Goal: Check status: Check status

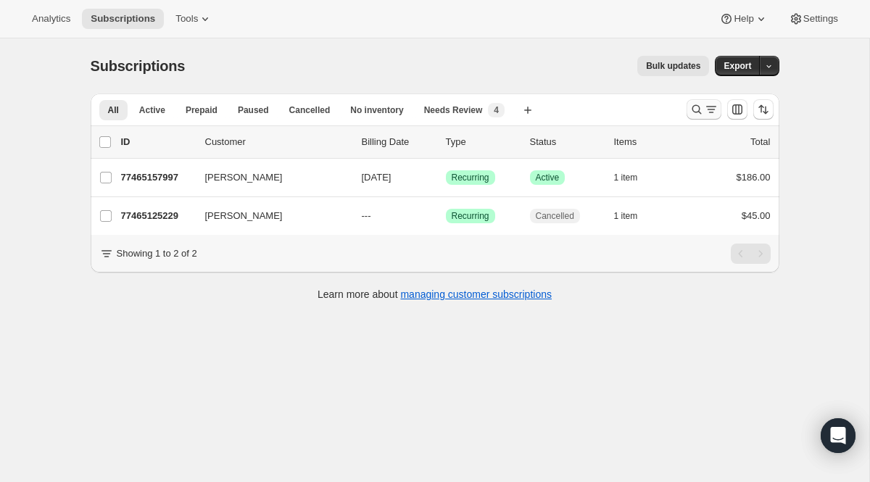
click at [696, 112] on icon "Search and filter results" at bounding box center [696, 109] width 14 height 14
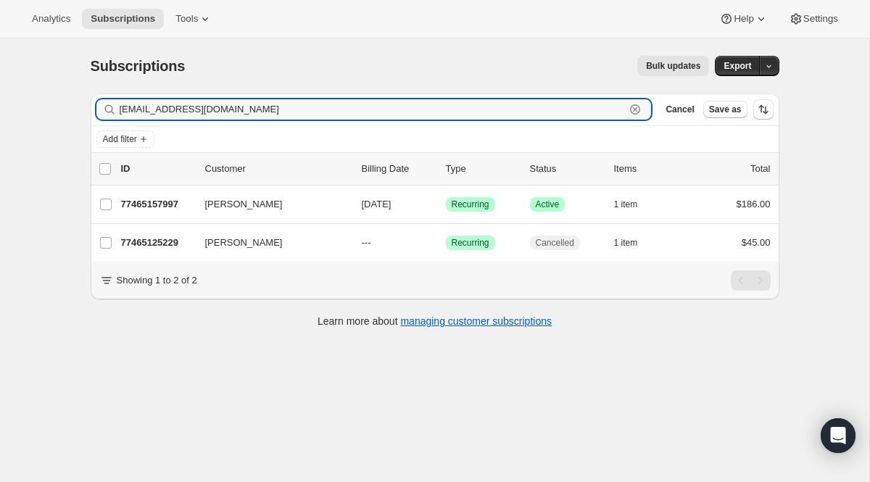
paste input "[EMAIL_ADDRESS]"
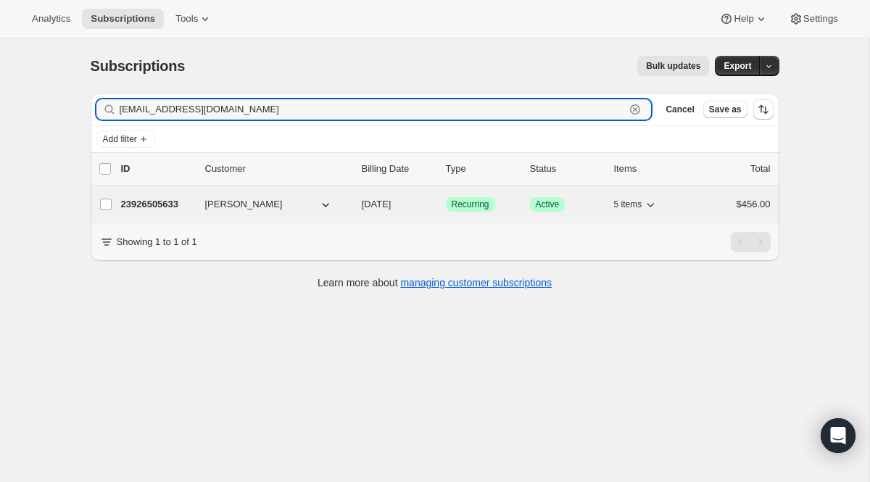
type input "[EMAIL_ADDRESS][DOMAIN_NAME]"
click at [467, 198] on span "Success Recurring" at bounding box center [470, 204] width 49 height 14
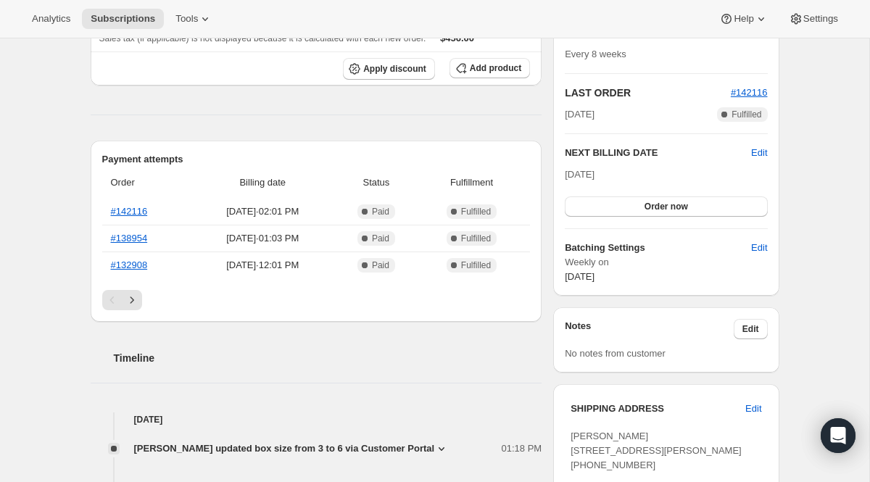
scroll to position [349, 0]
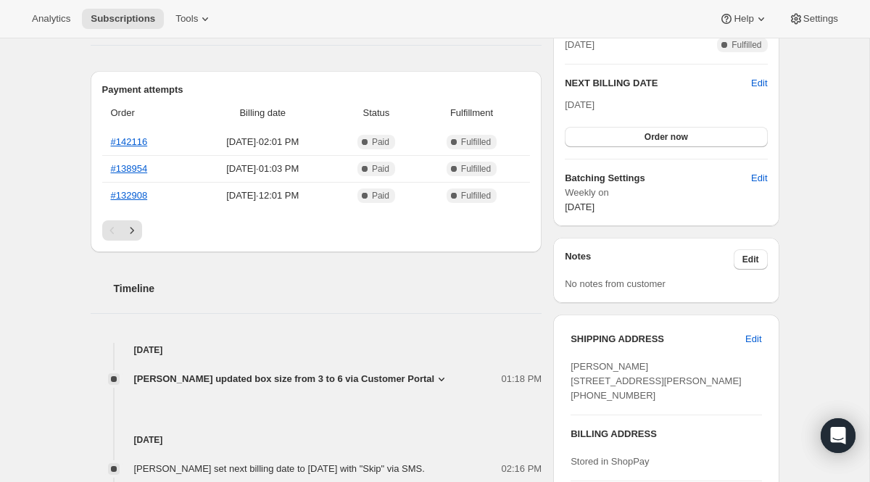
click at [446, 381] on icon at bounding box center [441, 379] width 14 height 14
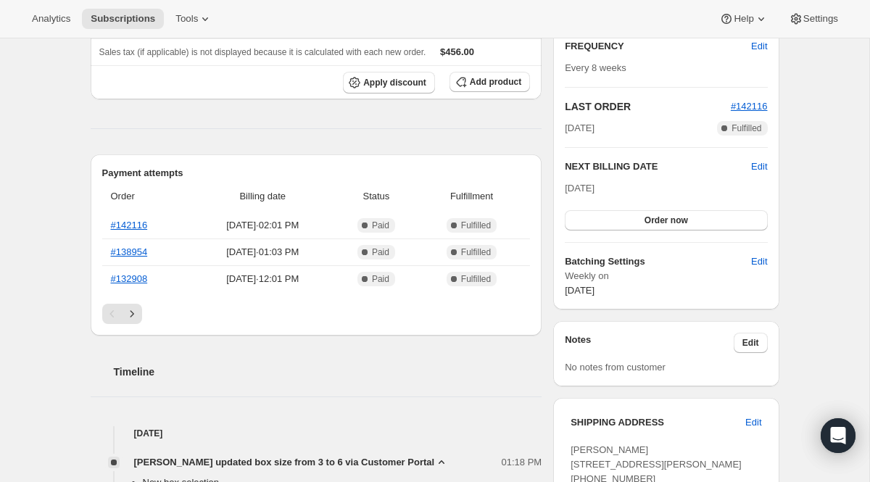
scroll to position [21, 0]
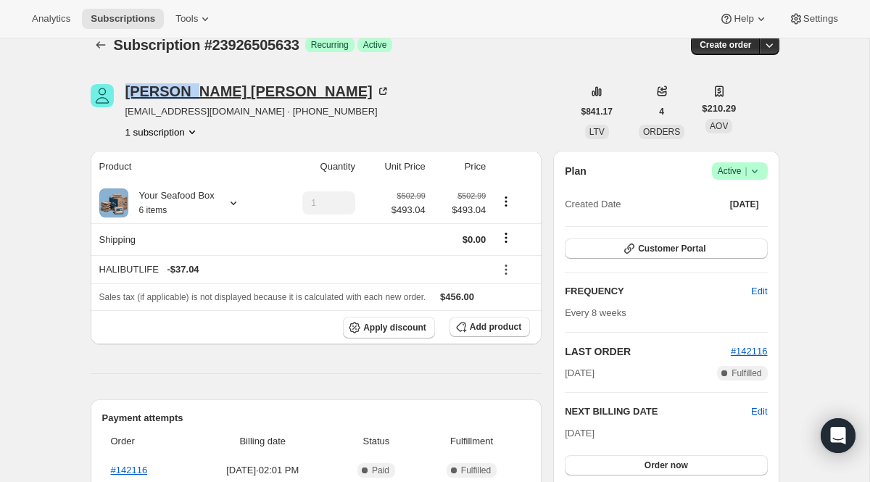
drag, startPoint x: 188, startPoint y: 96, endPoint x: 128, endPoint y: 95, distance: 60.1
click at [128, 95] on div "[PERSON_NAME]" at bounding box center [257, 91] width 264 height 14
